Goal: Task Accomplishment & Management: Complete application form

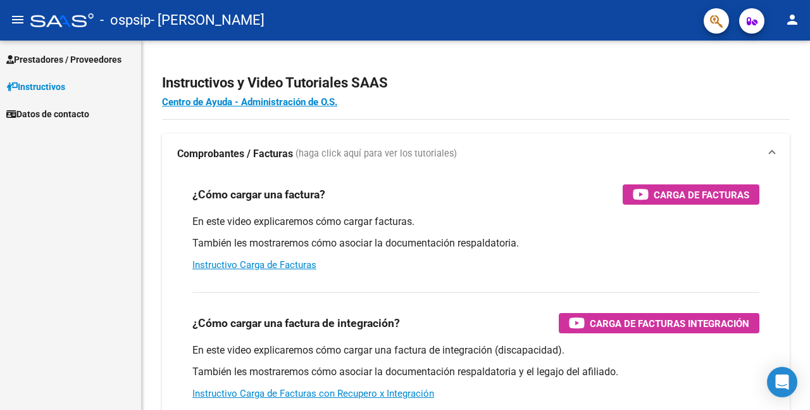
click at [91, 62] on span "Prestadores / Proveedores" at bounding box center [63, 60] width 115 height 14
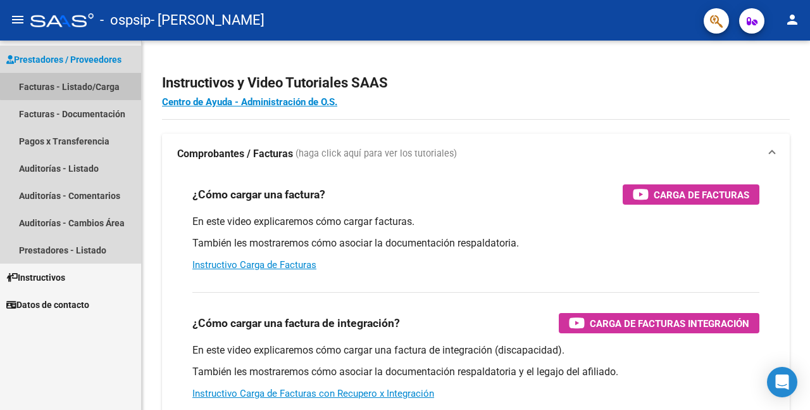
click at [81, 85] on link "Facturas - Listado/Carga" at bounding box center [70, 86] width 141 height 27
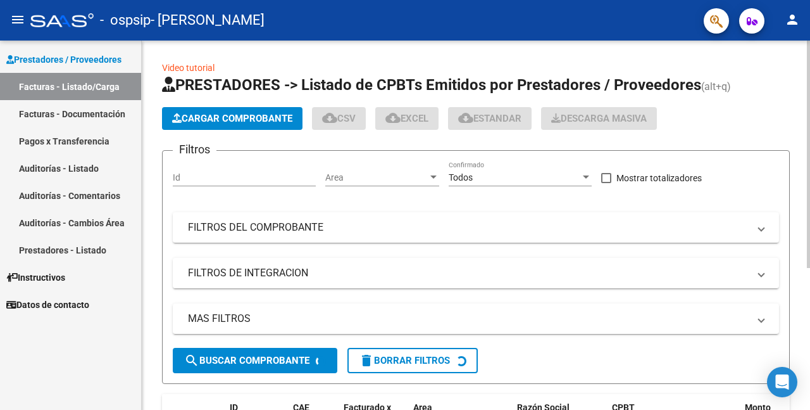
click at [241, 120] on span "Cargar Comprobante" at bounding box center [232, 118] width 120 height 11
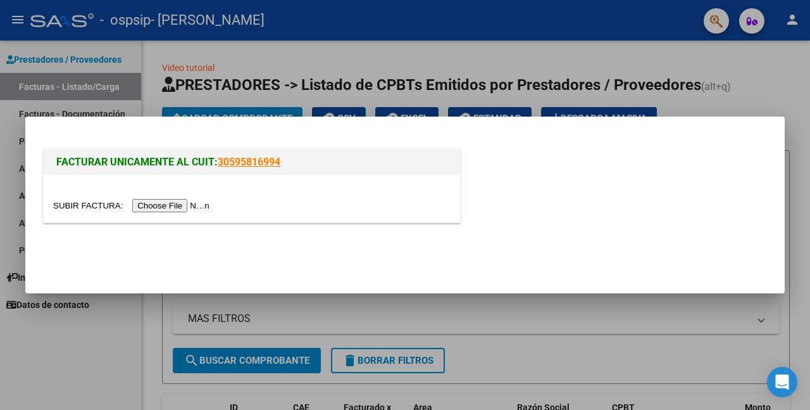
click at [70, 206] on input "file" at bounding box center [133, 205] width 160 height 13
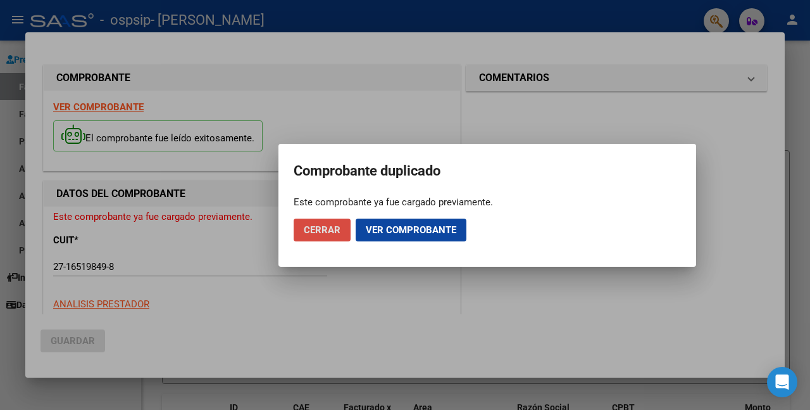
click at [328, 225] on span "Cerrar" at bounding box center [322, 229] width 37 height 11
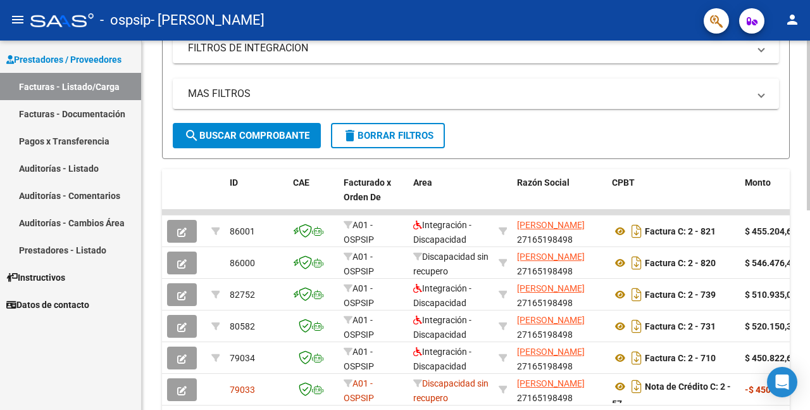
click at [810, 159] on div at bounding box center [808, 126] width 3 height 170
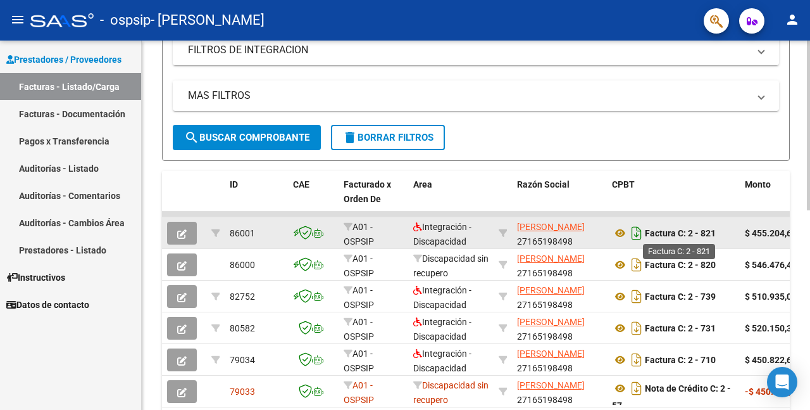
click at [638, 234] on icon "Descargar documento" at bounding box center [637, 233] width 16 height 20
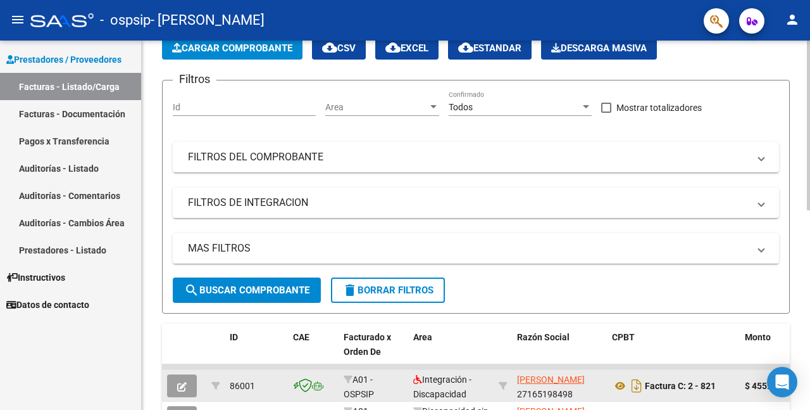
click at [810, 91] on div at bounding box center [808, 126] width 3 height 170
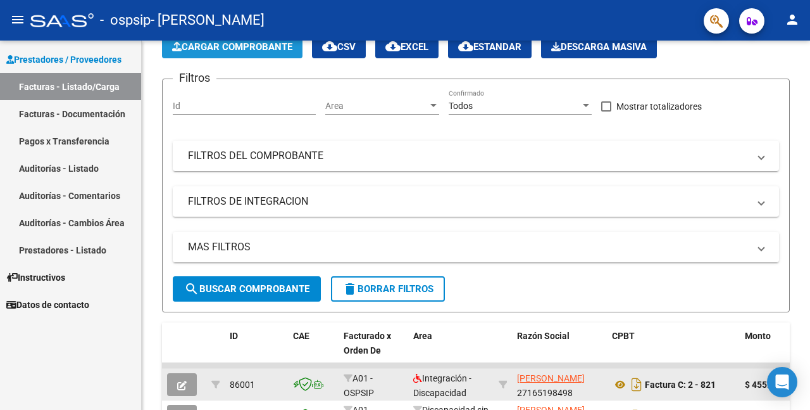
click at [260, 48] on span "Cargar Comprobante" at bounding box center [232, 46] width 120 height 11
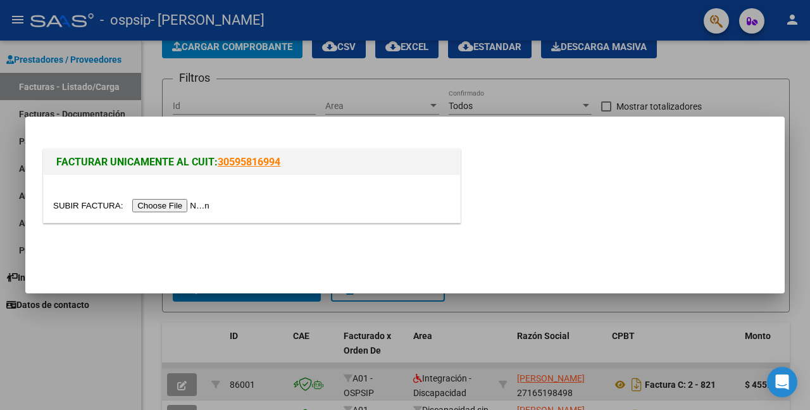
click at [89, 206] on input "file" at bounding box center [133, 205] width 160 height 13
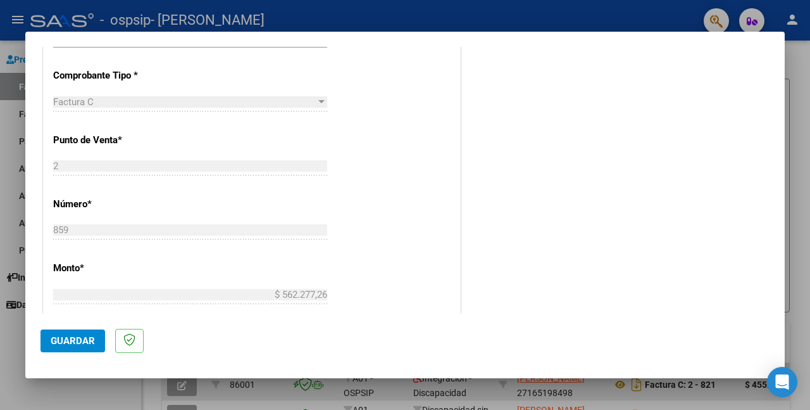
scroll to position [0, 0]
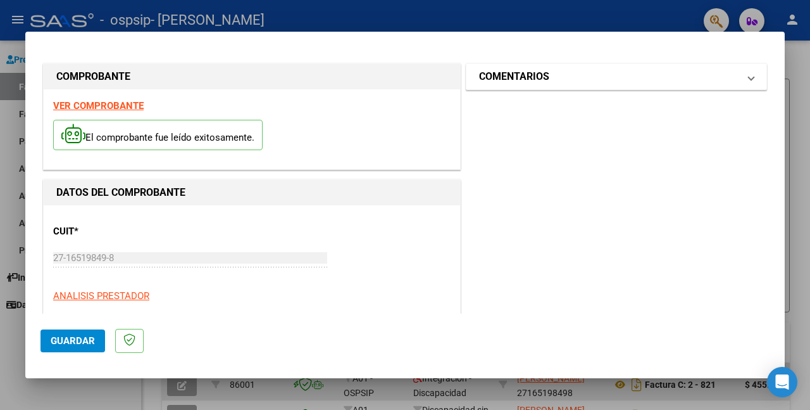
click at [694, 79] on mat-panel-title "COMENTARIOS" at bounding box center [609, 76] width 260 height 15
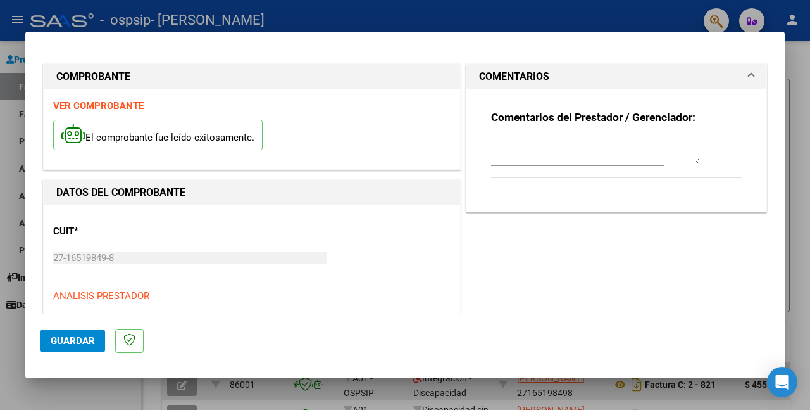
click at [70, 337] on span "Guardar" at bounding box center [73, 340] width 44 height 11
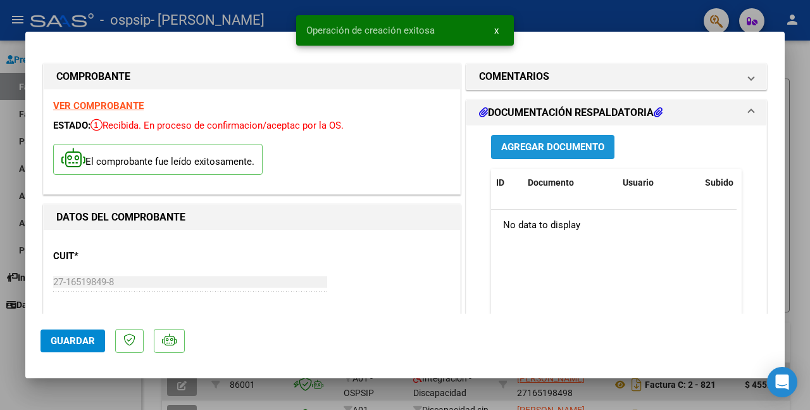
click at [559, 146] on span "Agregar Documento" at bounding box center [552, 147] width 103 height 11
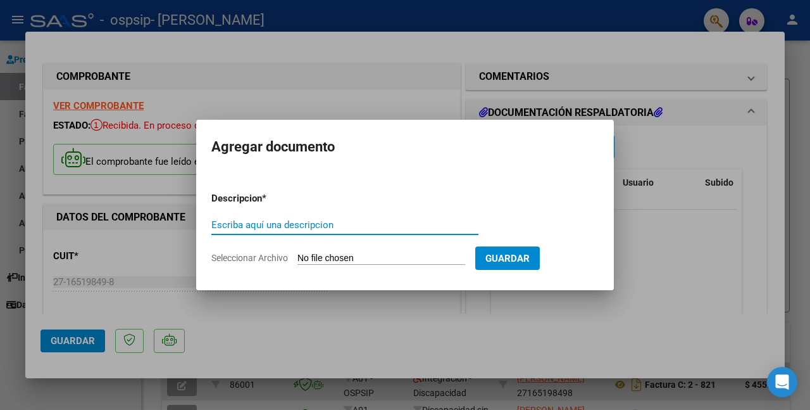
click at [318, 255] on input "Seleccionar Archivo" at bounding box center [382, 259] width 168 height 12
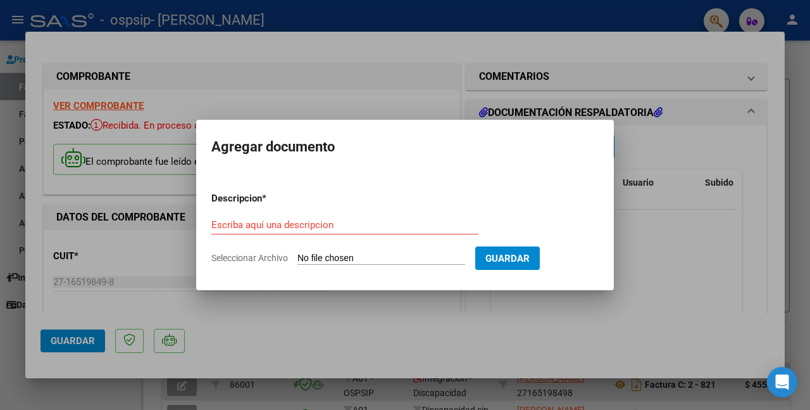
type input "C:\fakepath\Asistencia Centro de Dia.jpg"
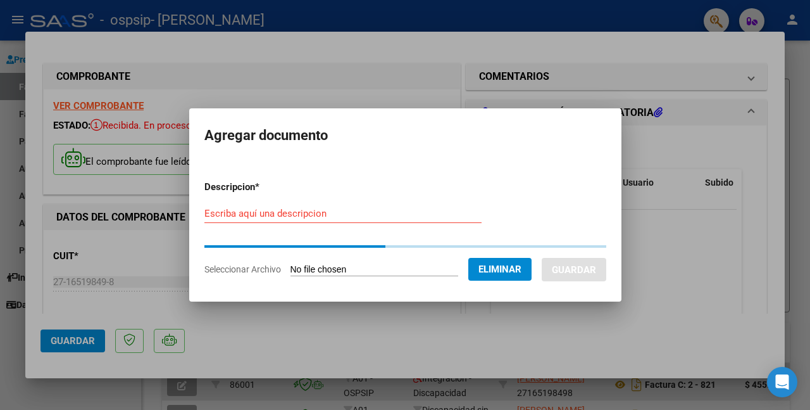
click at [366, 212] on input "Escriba aquí una descripcion" at bounding box center [342, 213] width 277 height 11
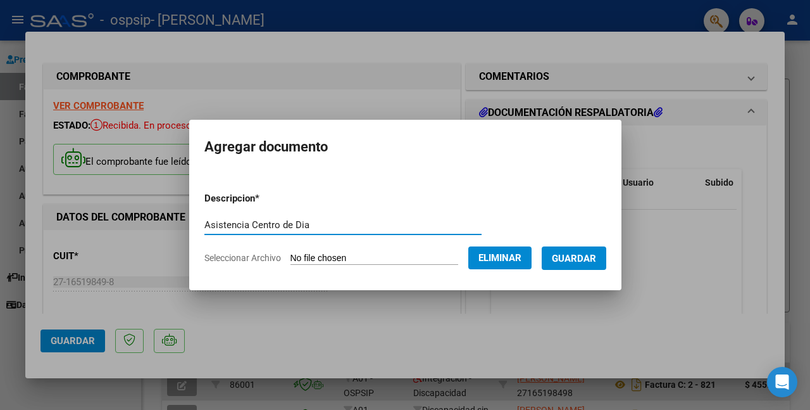
type input "Asistencia Centro de Dia"
click at [568, 250] on button "Guardar" at bounding box center [574, 257] width 65 height 23
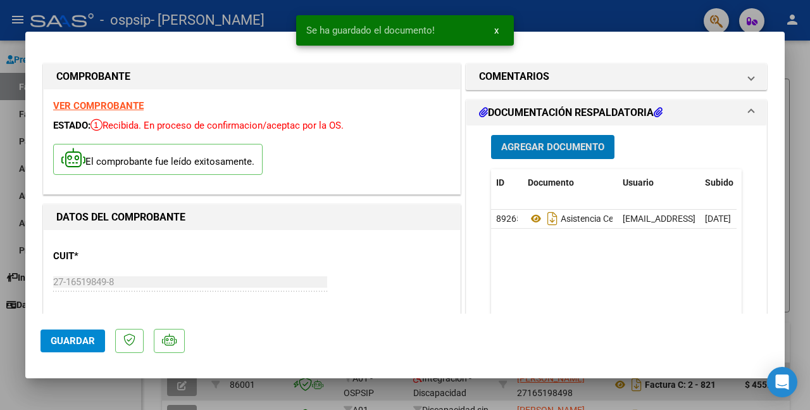
click at [565, 145] on span "Agregar Documento" at bounding box center [552, 147] width 103 height 11
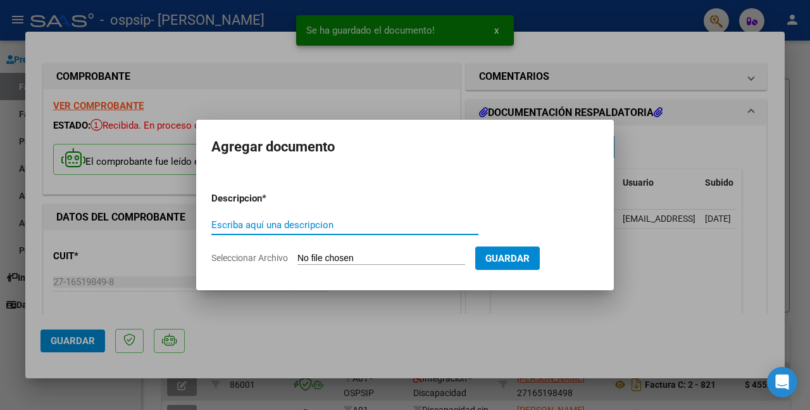
click at [324, 253] on input "Seleccionar Archivo" at bounding box center [382, 259] width 168 height 12
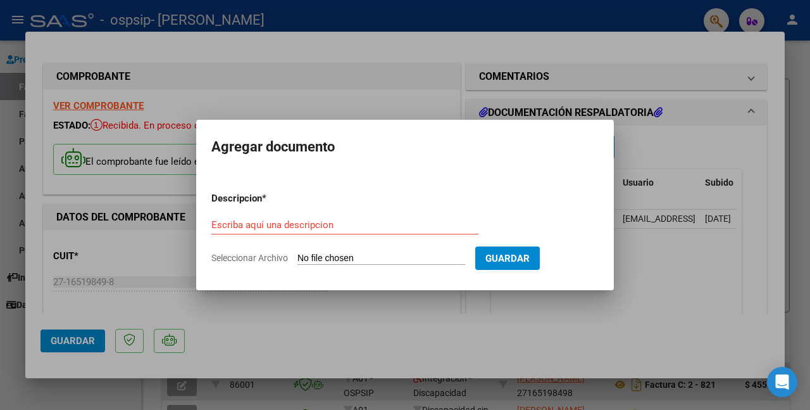
type input "C:\fakepath\Asistencia Terapia.jpg"
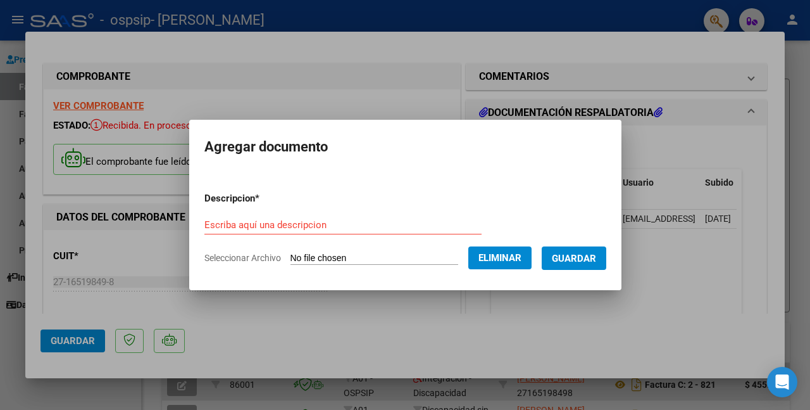
click at [320, 215] on div "Escriba aquí una descripcion" at bounding box center [342, 224] width 277 height 19
click at [319, 221] on input "Escriba aquí una descripcion" at bounding box center [342, 224] width 277 height 11
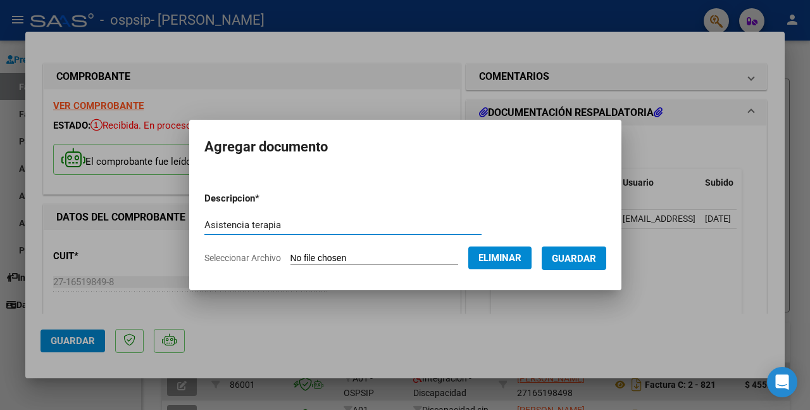
type input "Asistencia terapia"
click at [563, 257] on span "Guardar" at bounding box center [574, 258] width 44 height 11
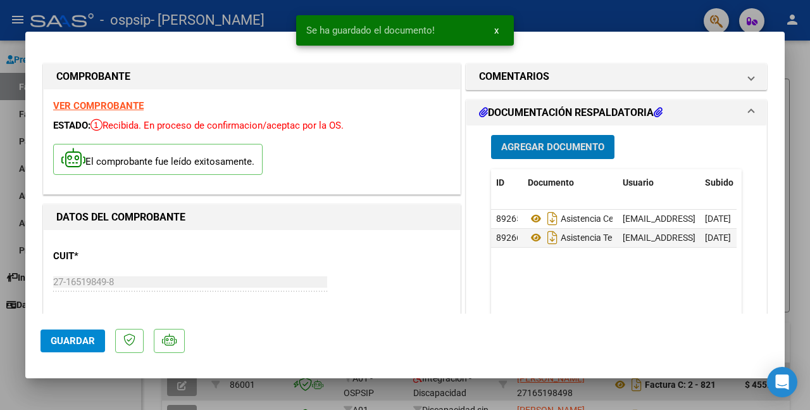
click at [548, 146] on span "Agregar Documento" at bounding box center [552, 147] width 103 height 11
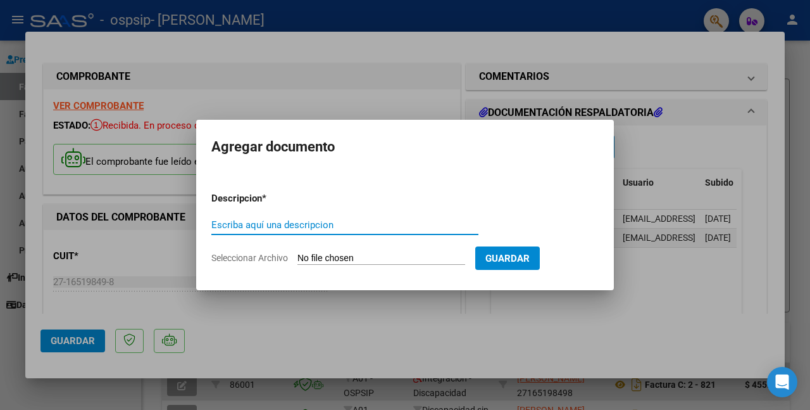
click at [328, 256] on input "Seleccionar Archivo" at bounding box center [382, 259] width 168 height 12
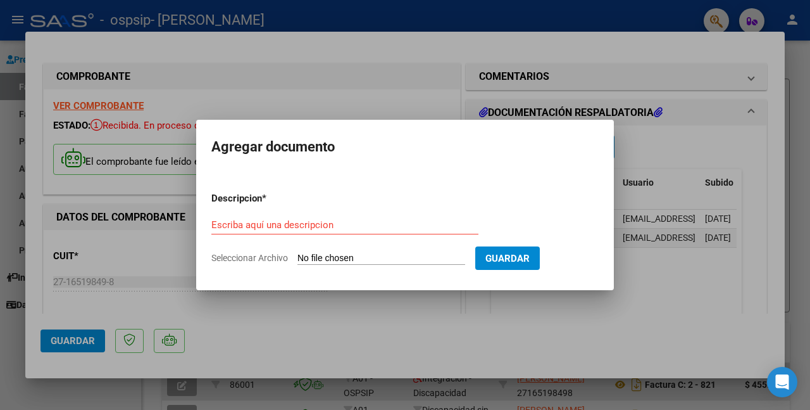
type input "C:\fakepath\Certificado y DNI.jpg"
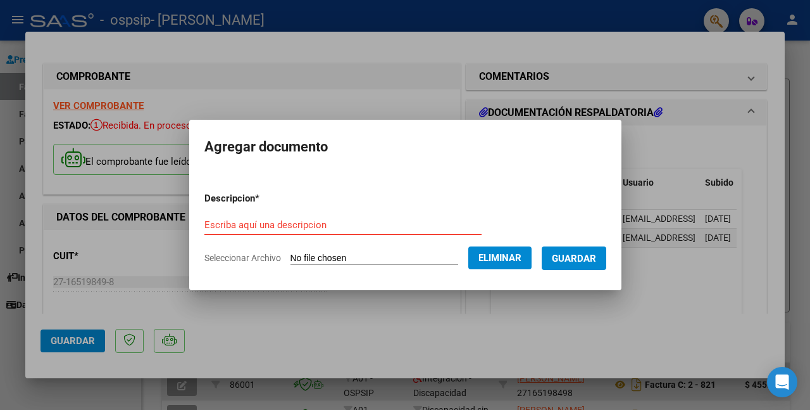
click at [353, 222] on input "Escriba aquí una descripcion" at bounding box center [342, 224] width 277 height 11
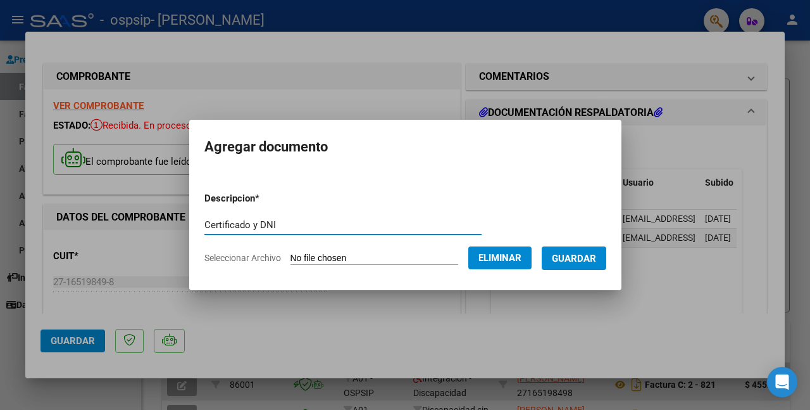
type input "Certificado y DNI"
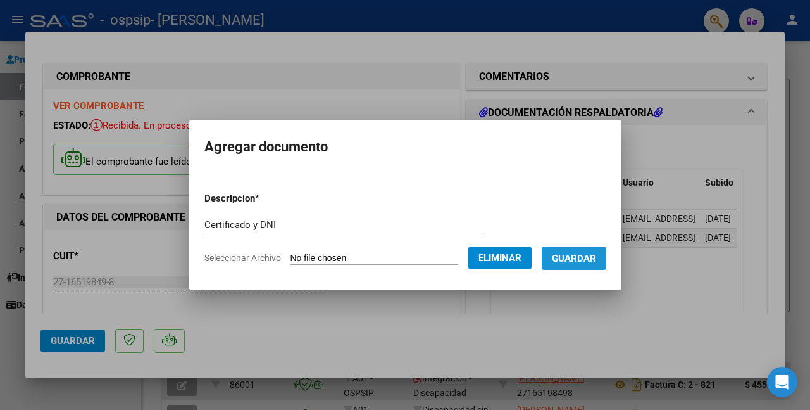
click at [574, 249] on button "Guardar" at bounding box center [574, 257] width 65 height 23
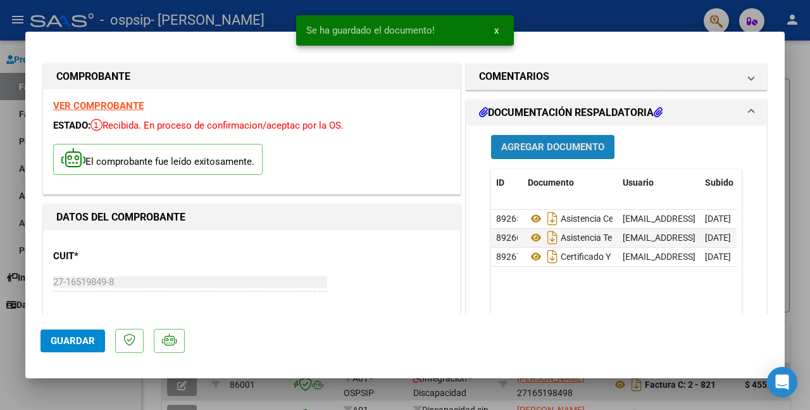
click at [556, 149] on span "Agregar Documento" at bounding box center [552, 147] width 103 height 11
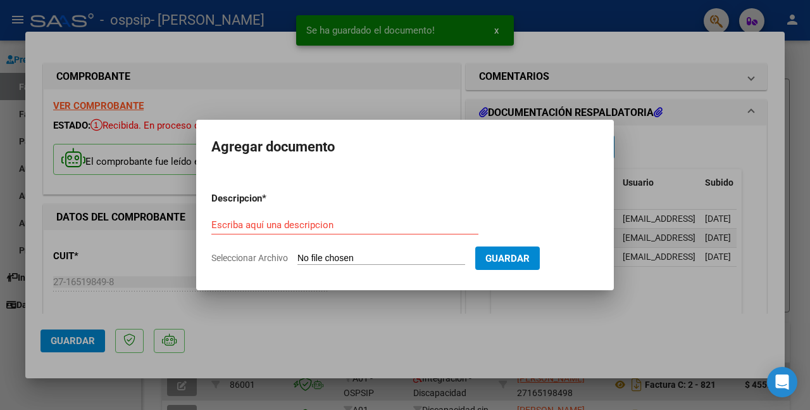
click at [325, 256] on input "Seleccionar Archivo" at bounding box center [382, 259] width 168 height 12
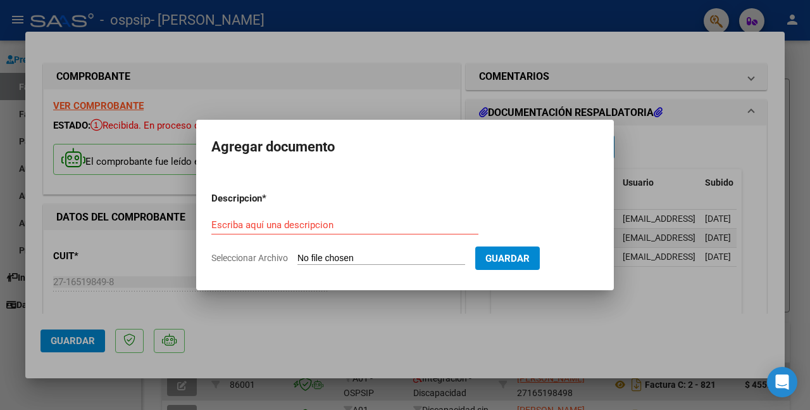
type input "C:\fakepath\Credencia.jpg"
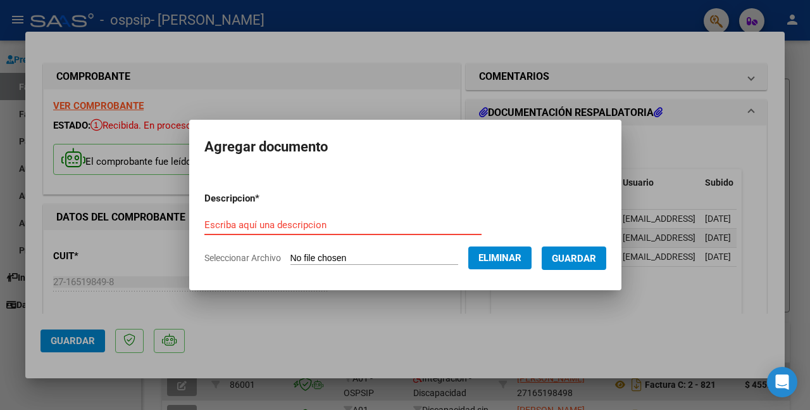
click at [306, 222] on input "Escriba aquí una descripcion" at bounding box center [342, 224] width 277 height 11
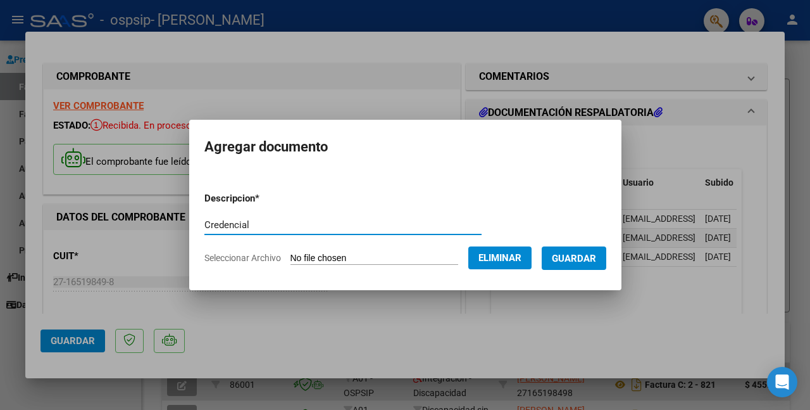
type input "Credencial"
click at [561, 261] on span "Guardar" at bounding box center [574, 258] width 44 height 11
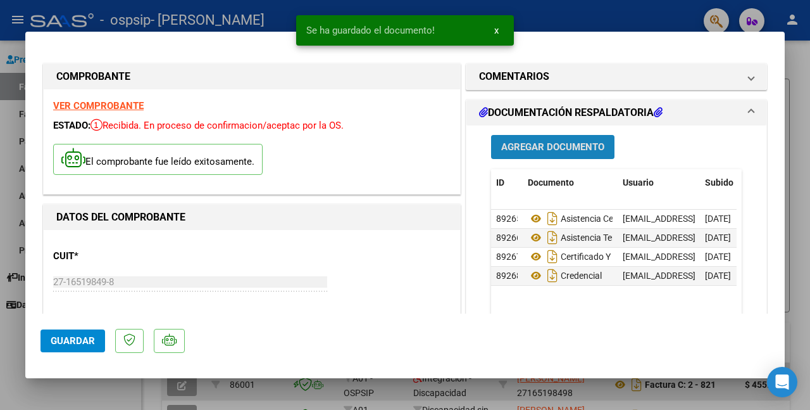
click at [566, 151] on span "Agregar Documento" at bounding box center [552, 147] width 103 height 11
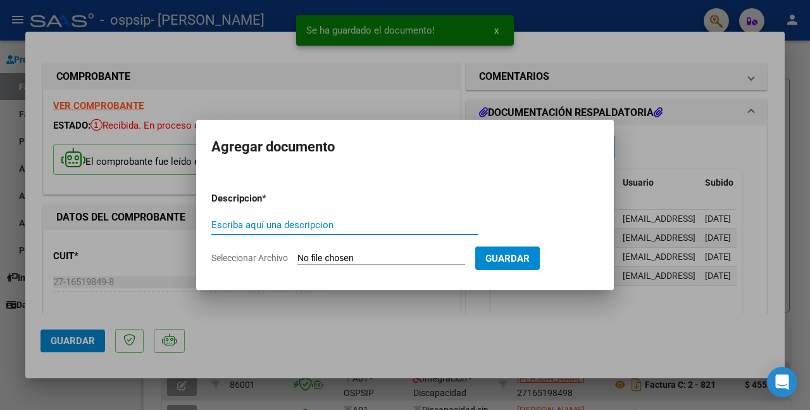
click at [310, 261] on input "Seleccionar Archivo" at bounding box center [382, 259] width 168 height 12
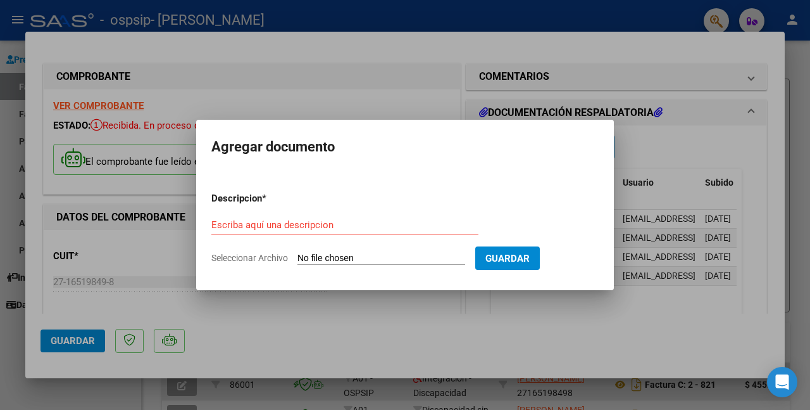
type input "C:\fakepath\autorizacin [PERSON_NAME].jpeg"
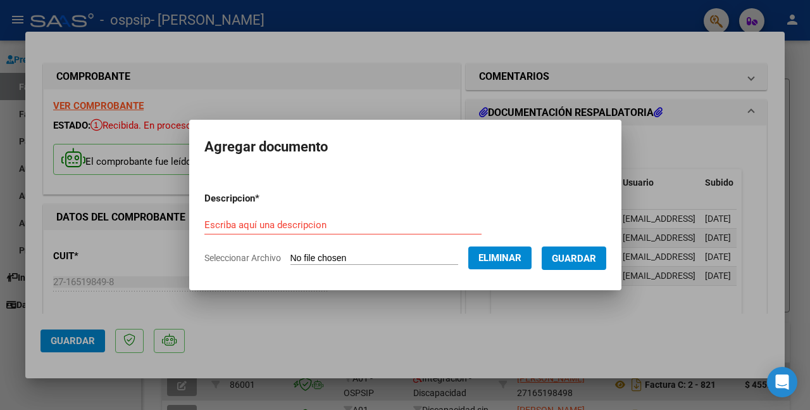
click at [339, 225] on input "Escriba aquí una descripcion" at bounding box center [342, 224] width 277 height 11
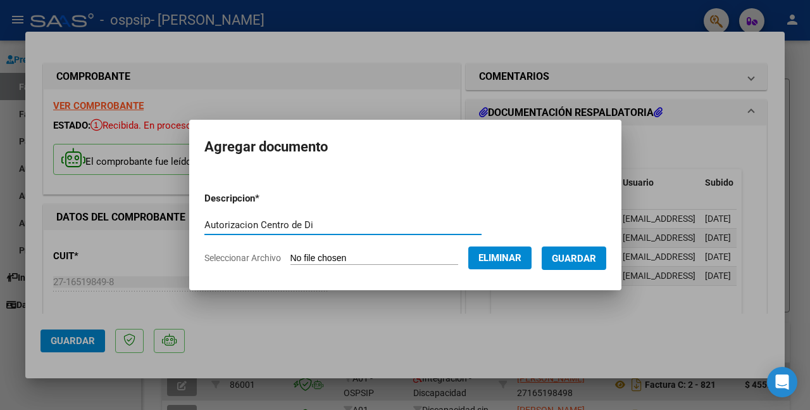
type input "Autorizacion Centro de Dia"
click at [558, 254] on span "Guardar" at bounding box center [574, 258] width 44 height 11
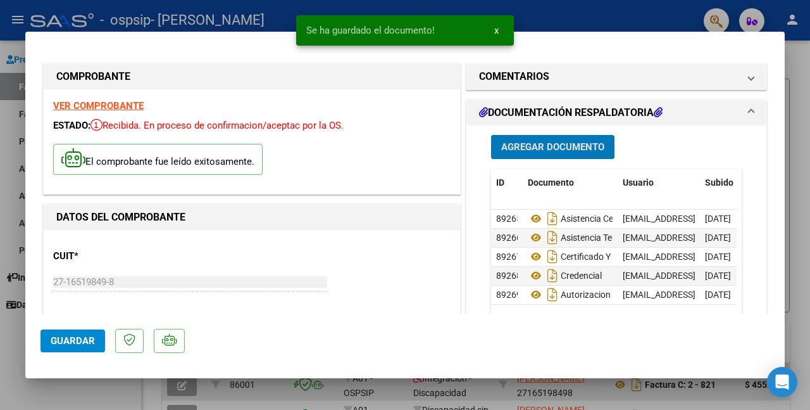
click at [552, 147] on span "Agregar Documento" at bounding box center [552, 147] width 103 height 11
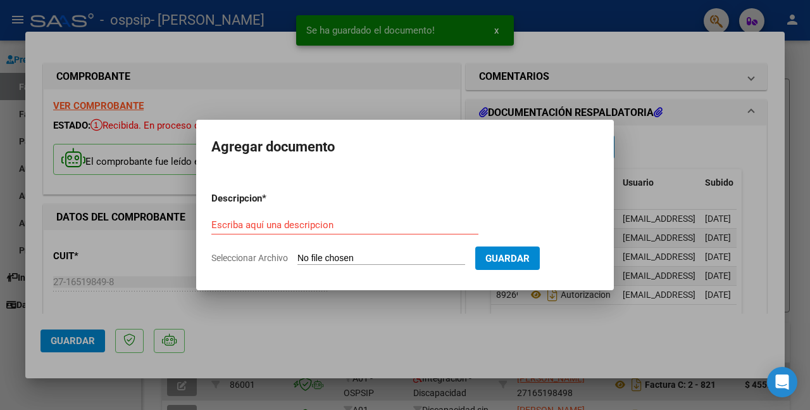
click at [327, 256] on input "Seleccionar Archivo" at bounding box center [382, 259] width 168 height 12
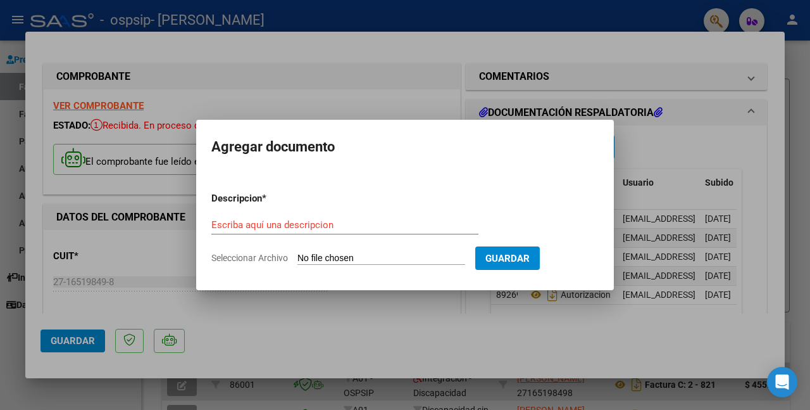
type input "C:\fakepath\autorizacin [PERSON_NAME].jpeg"
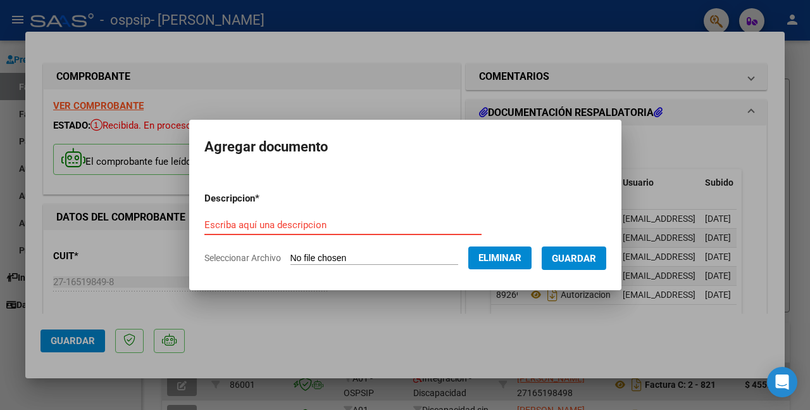
click at [337, 223] on input "Escriba aquí una descripcion" at bounding box center [342, 224] width 277 height 11
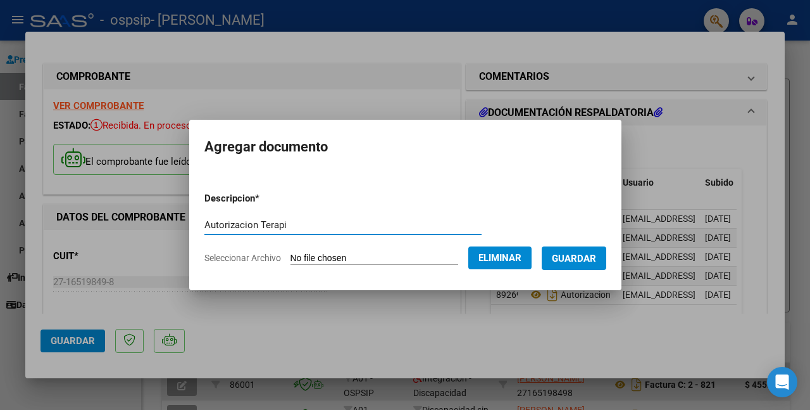
type input "Autorizacion Terapia"
click at [557, 265] on button "Guardar" at bounding box center [574, 257] width 65 height 23
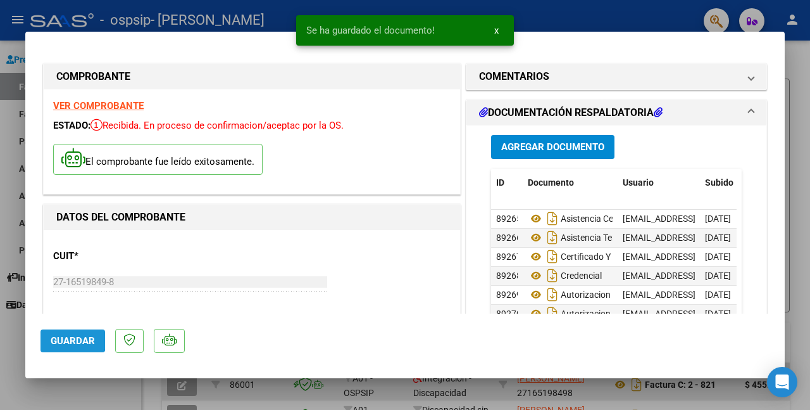
click at [68, 333] on button "Guardar" at bounding box center [73, 340] width 65 height 23
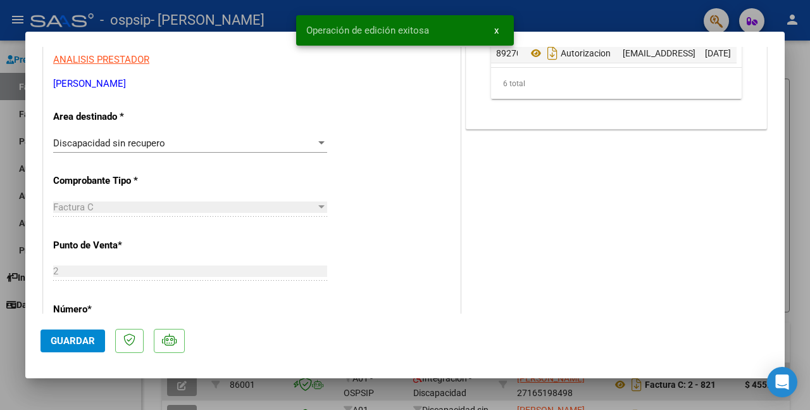
scroll to position [270, 0]
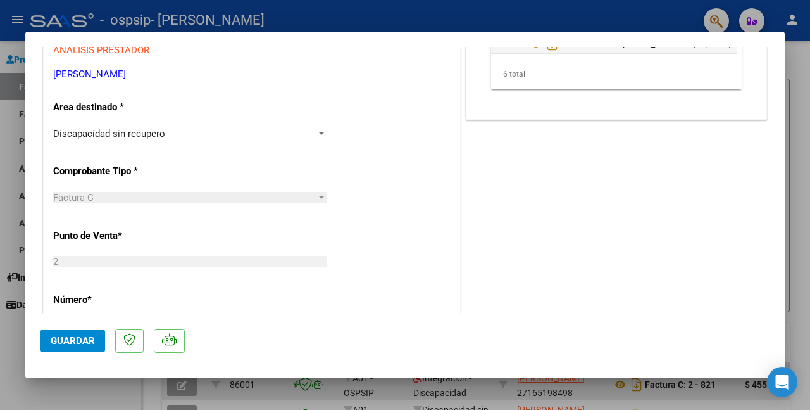
click at [301, 130] on div "Discapacidad sin recupero" at bounding box center [184, 133] width 263 height 11
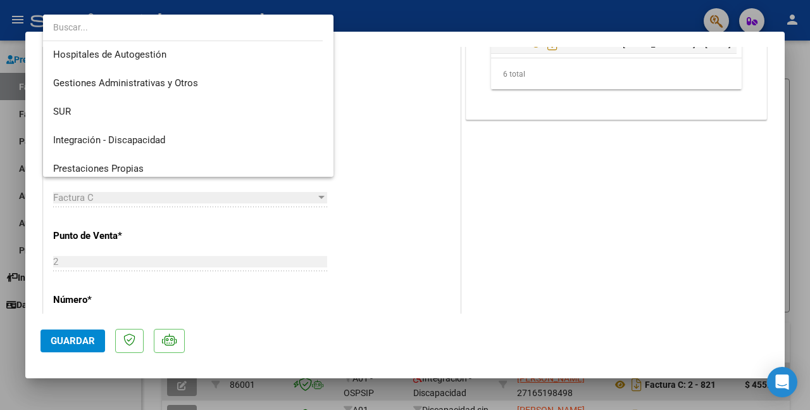
scroll to position [0, 0]
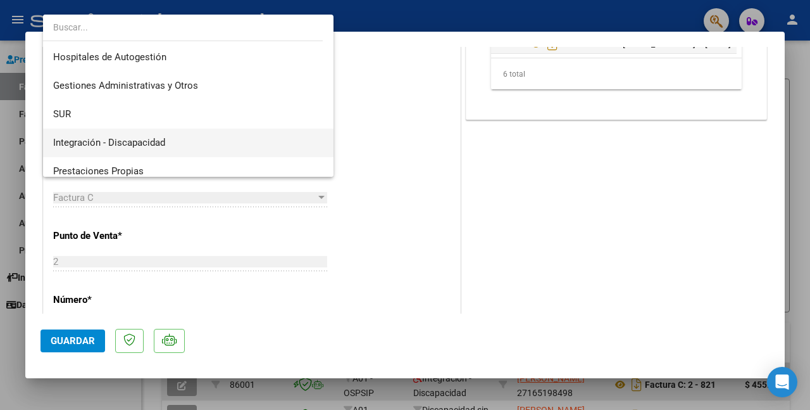
click at [185, 151] on span "Integración - Discapacidad" at bounding box center [188, 143] width 270 height 28
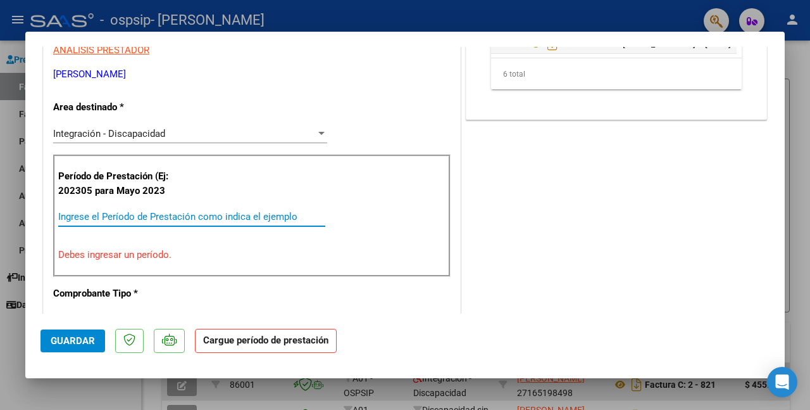
click at [148, 215] on input "Ingrese el Período de Prestación como indica el ejemplo" at bounding box center [191, 216] width 267 height 11
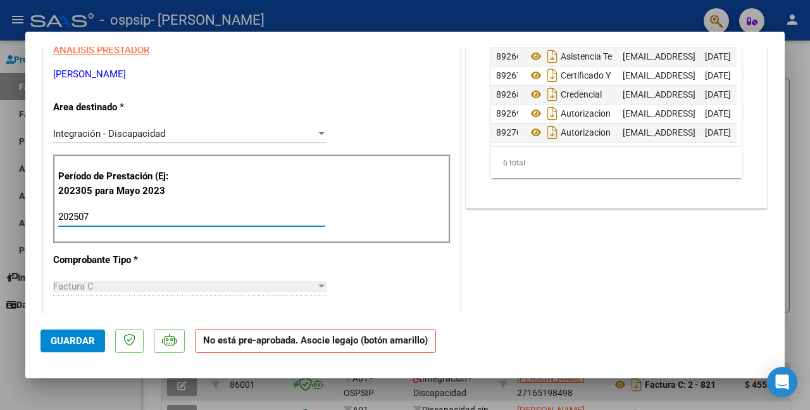
type input "202507"
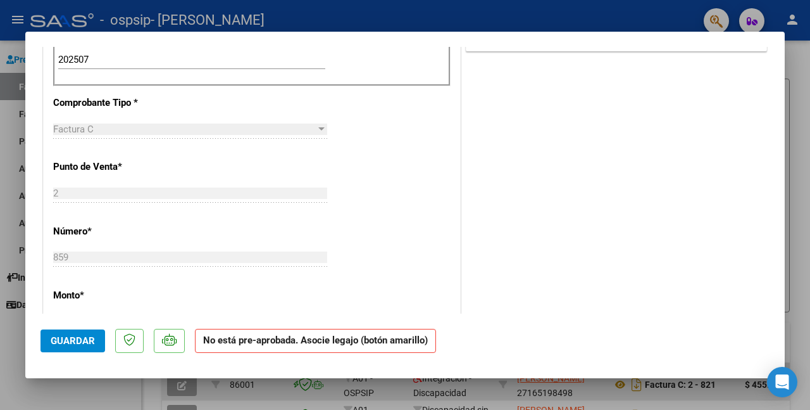
scroll to position [832, 0]
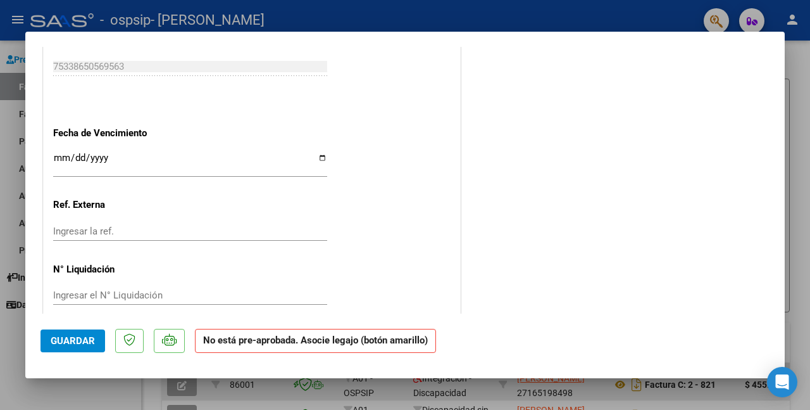
click at [65, 342] on span "Guardar" at bounding box center [73, 340] width 44 height 11
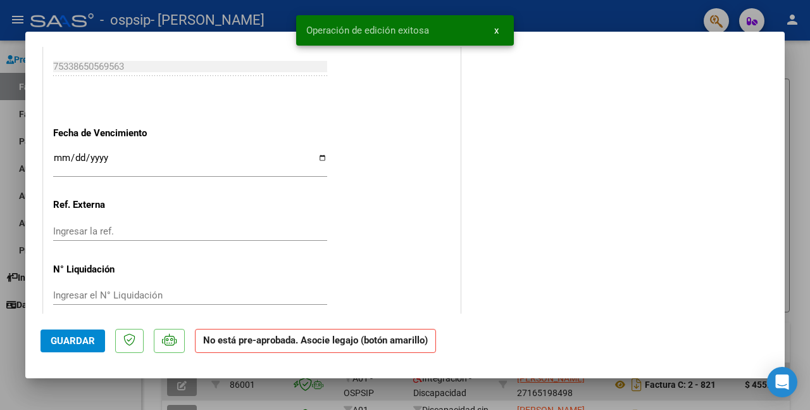
scroll to position [0, 0]
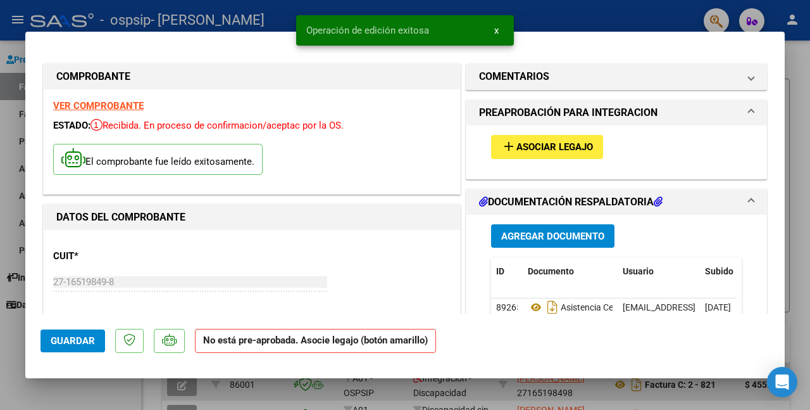
click at [566, 147] on span "Asociar Legajo" at bounding box center [555, 147] width 77 height 11
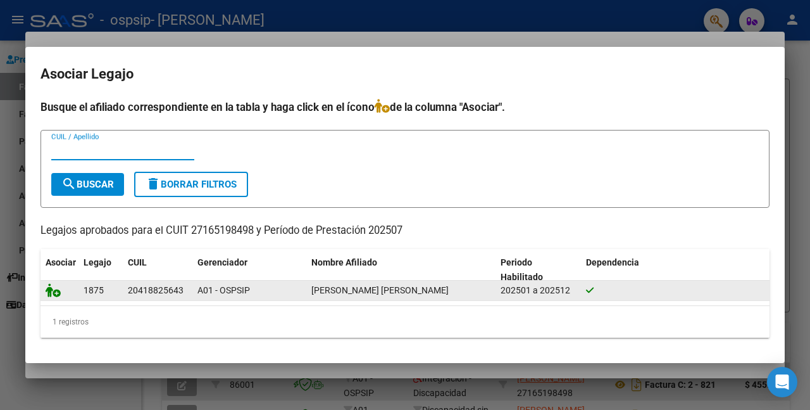
click at [50, 290] on icon at bounding box center [53, 290] width 15 height 14
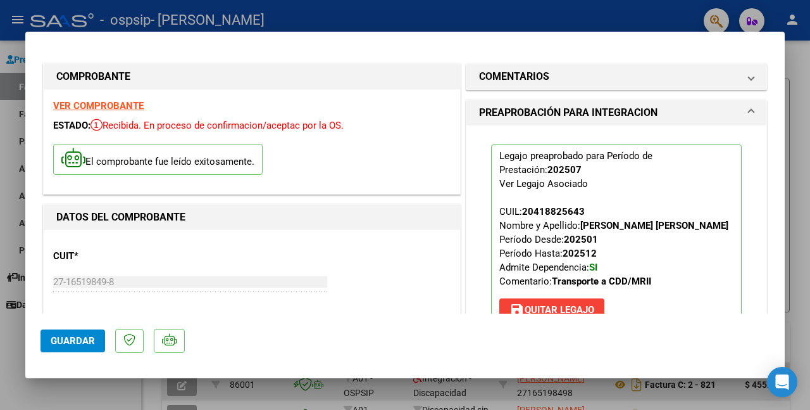
drag, startPoint x: 223, startPoint y: 229, endPoint x: 134, endPoint y: 310, distance: 120.6
click at [60, 335] on span "Guardar" at bounding box center [73, 340] width 44 height 11
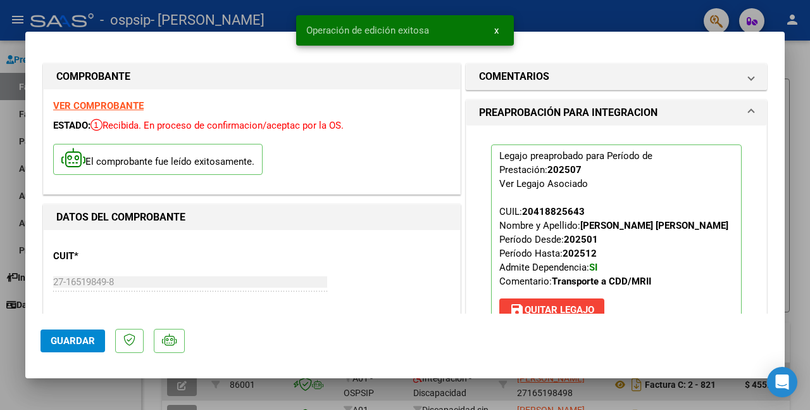
scroll to position [312, 0]
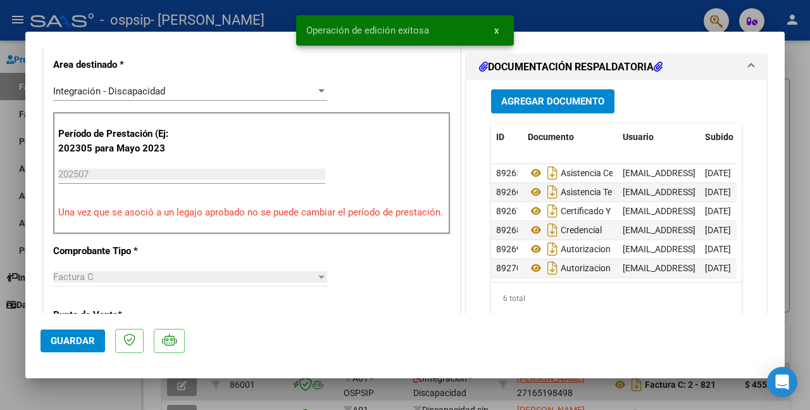
click at [805, 136] on div at bounding box center [405, 205] width 810 height 410
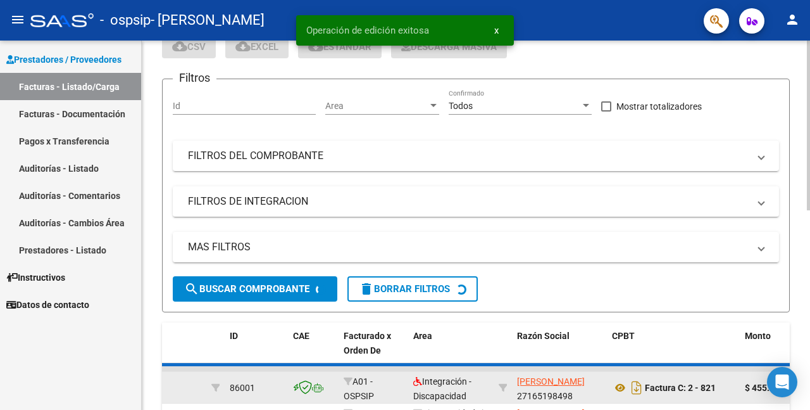
click at [807, 175] on div "Video tutorial PRESTADORES -> Listado de CPBTs Emitidos por Prestadores / Prove…" at bounding box center [478, 367] width 672 height 796
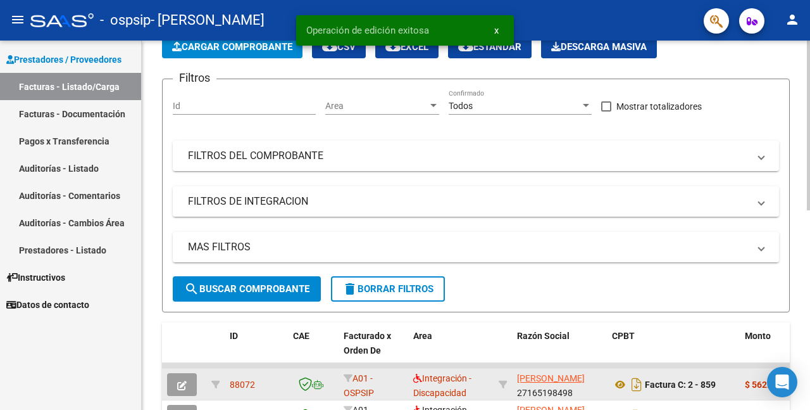
scroll to position [165, 0]
